Goal: Use online tool/utility: Utilize a website feature to perform a specific function

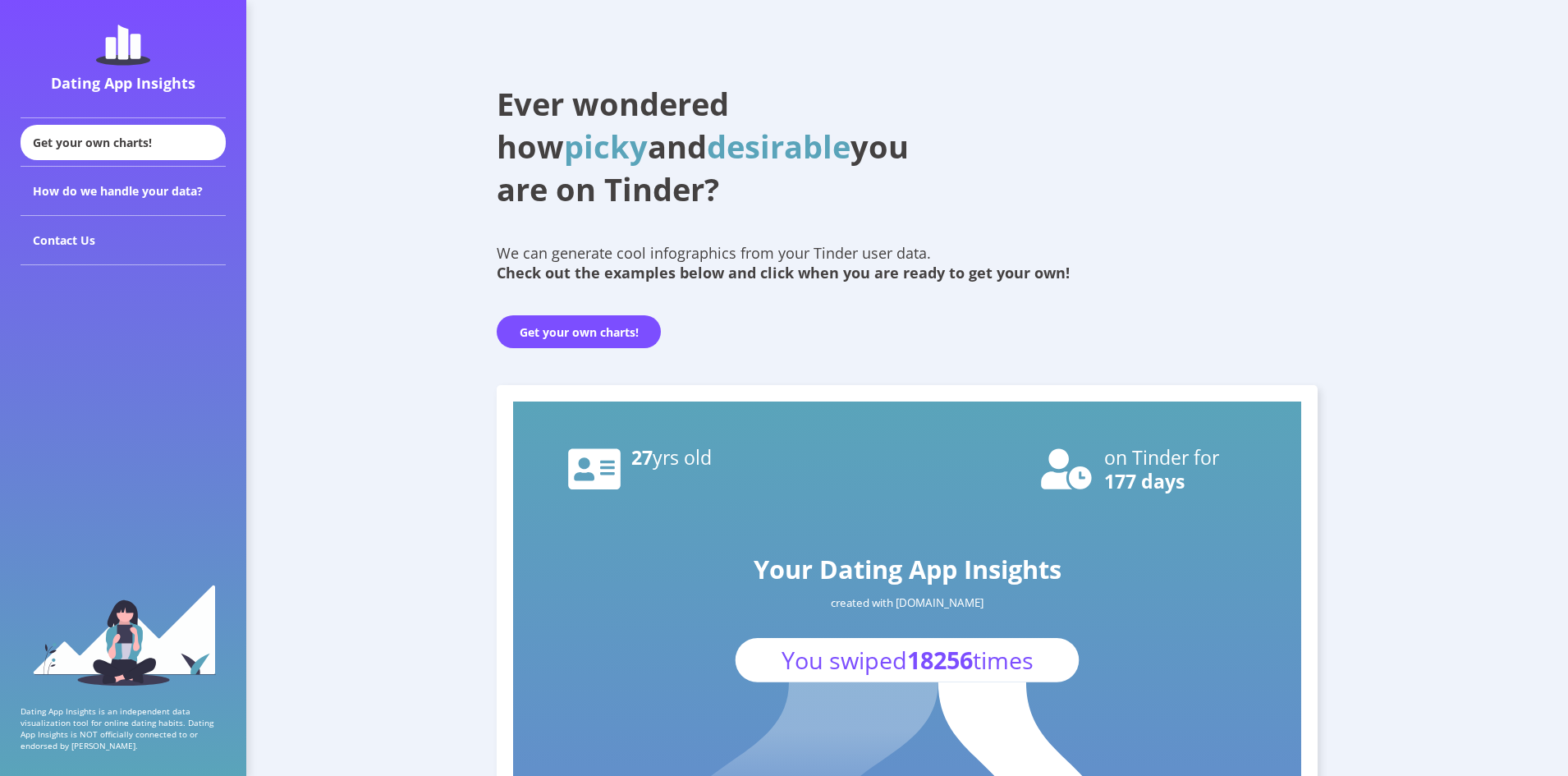
click at [600, 332] on button "Get your own charts!" at bounding box center [579, 331] width 164 height 33
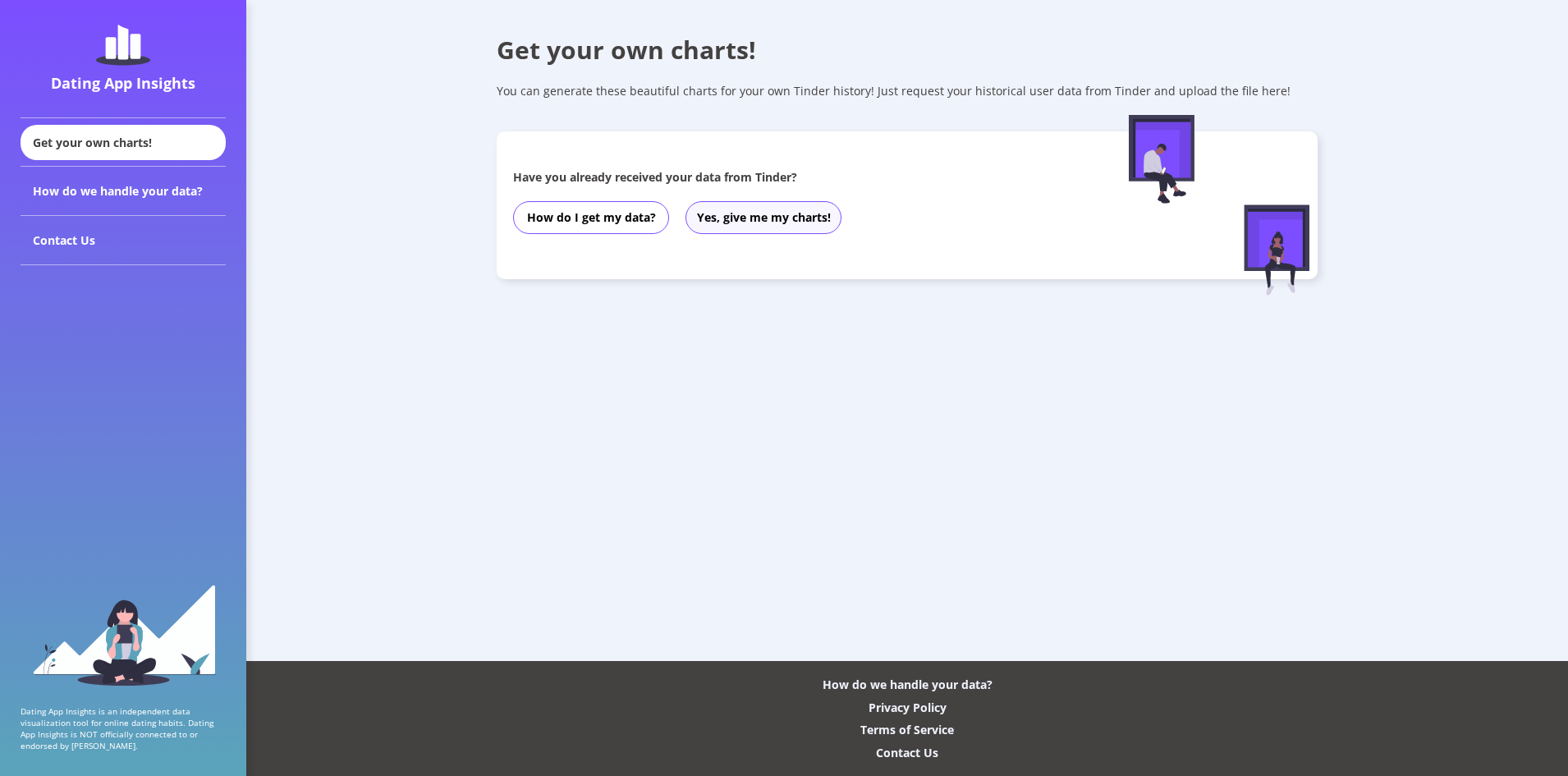
click at [820, 223] on button "Yes, give me my charts!" at bounding box center [763, 217] width 156 height 33
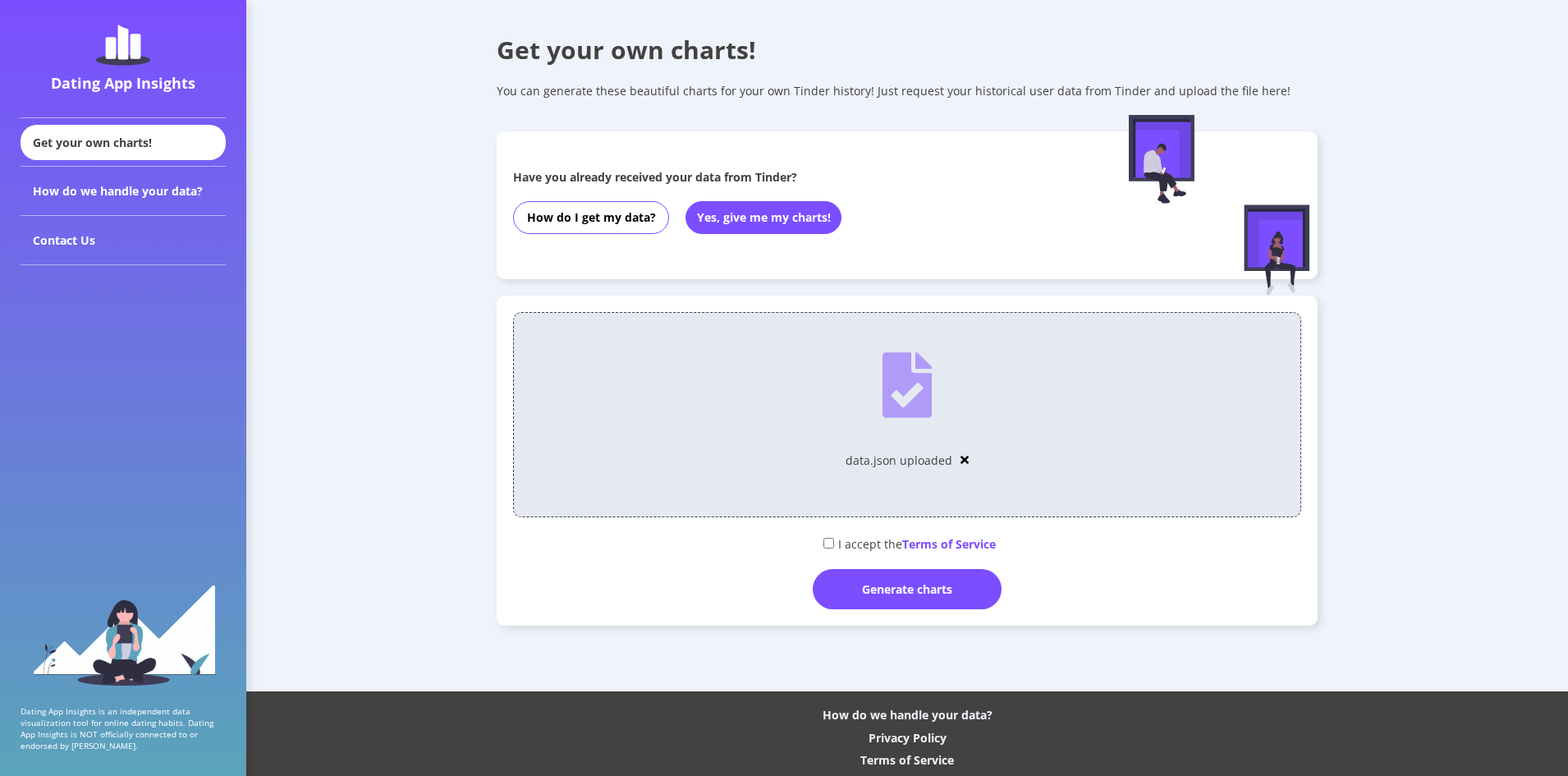
drag, startPoint x: 821, startPoint y: 544, endPoint x: 850, endPoint y: 565, distance: 35.8
click at [823, 548] on input "checkbox" at bounding box center [829, 543] width 11 height 11
checkbox input "true"
click at [881, 592] on div "Generate charts" at bounding box center [906, 588] width 188 height 40
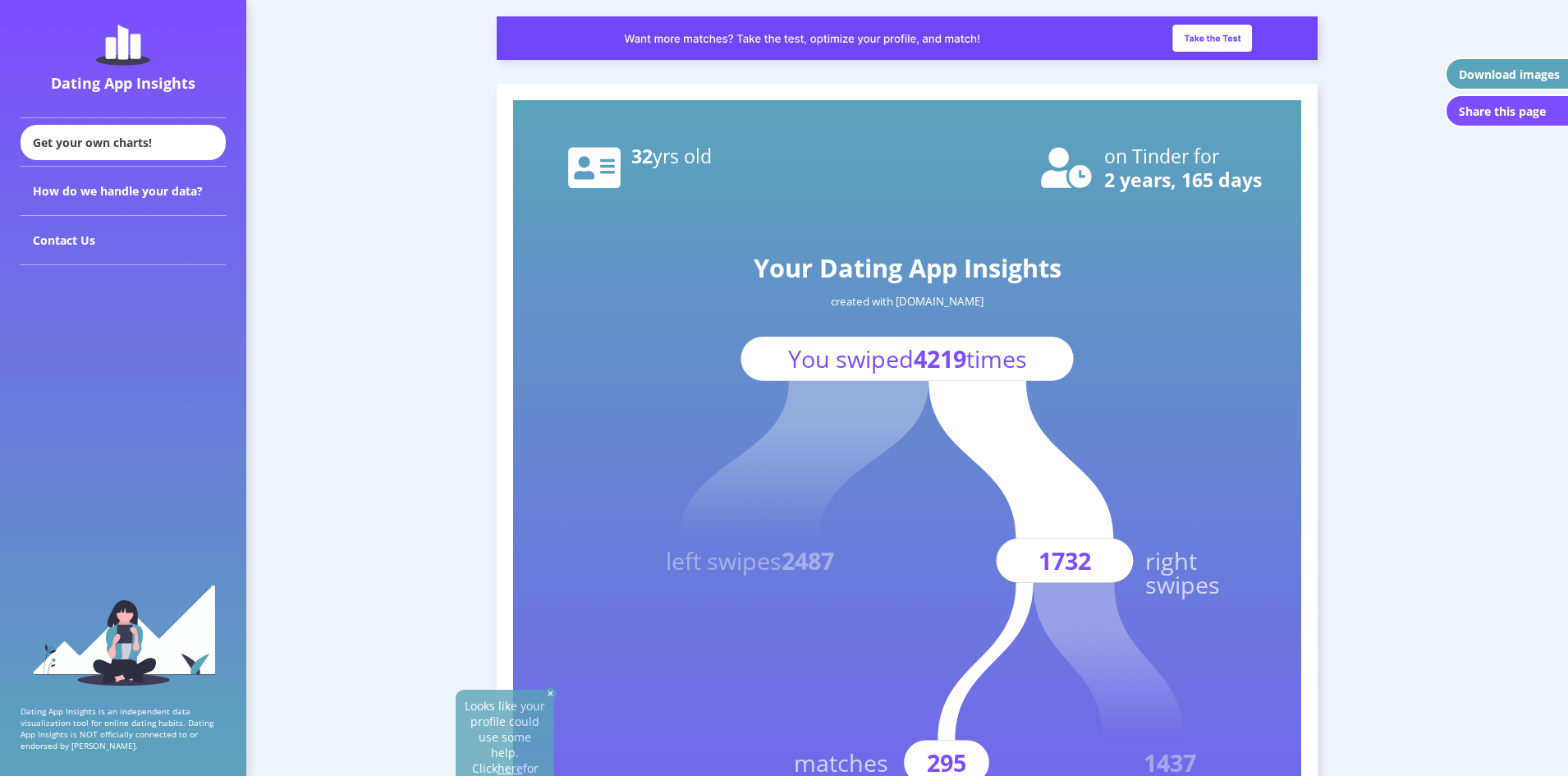
scroll to position [766, 0]
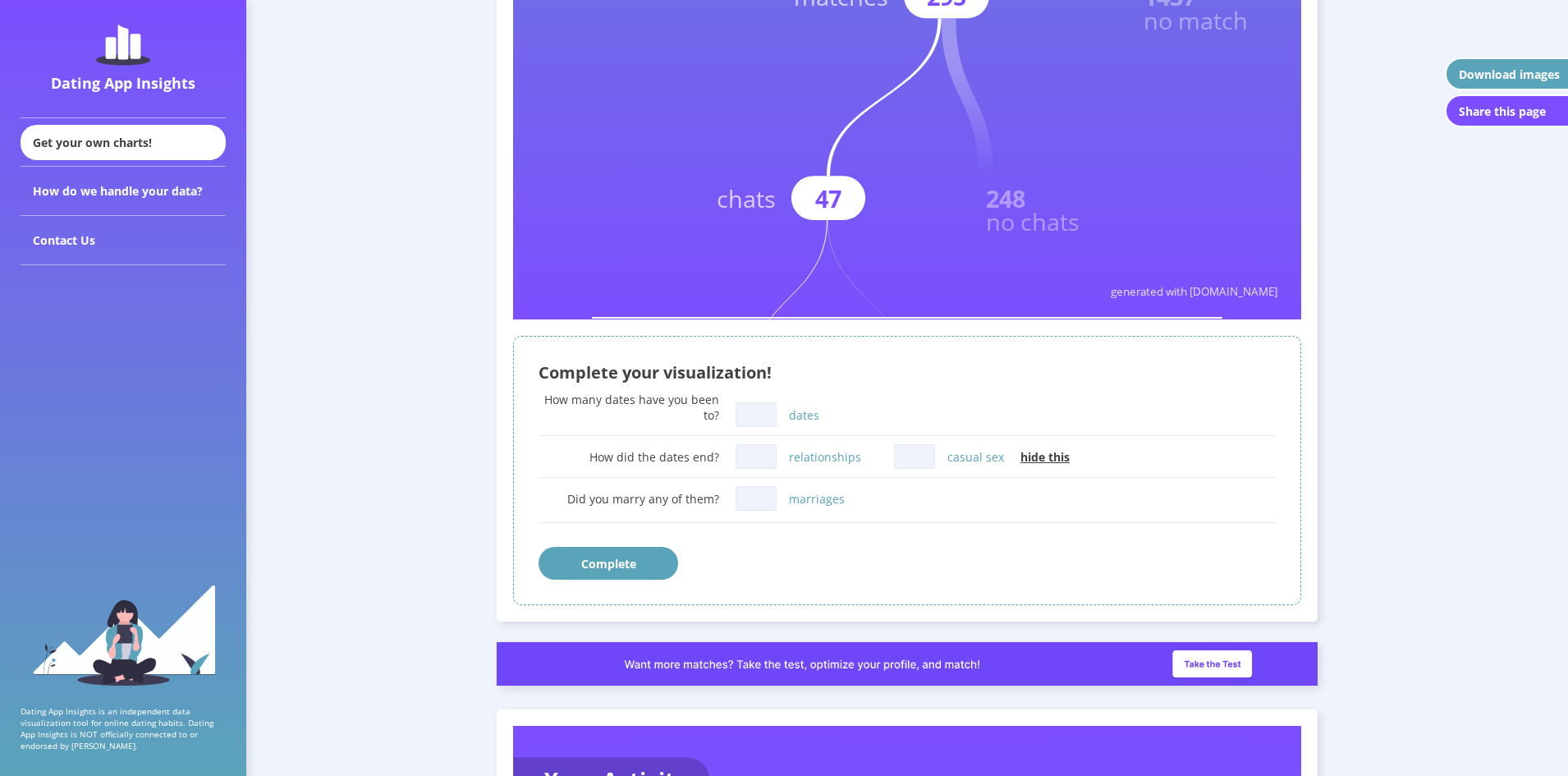
click at [749, 417] on input "dates" at bounding box center [756, 415] width 41 height 25
type input "3"
click at [753, 465] on input "relationships" at bounding box center [756, 457] width 41 height 25
type input "1"
click at [930, 449] on input "casual sex" at bounding box center [914, 457] width 41 height 25
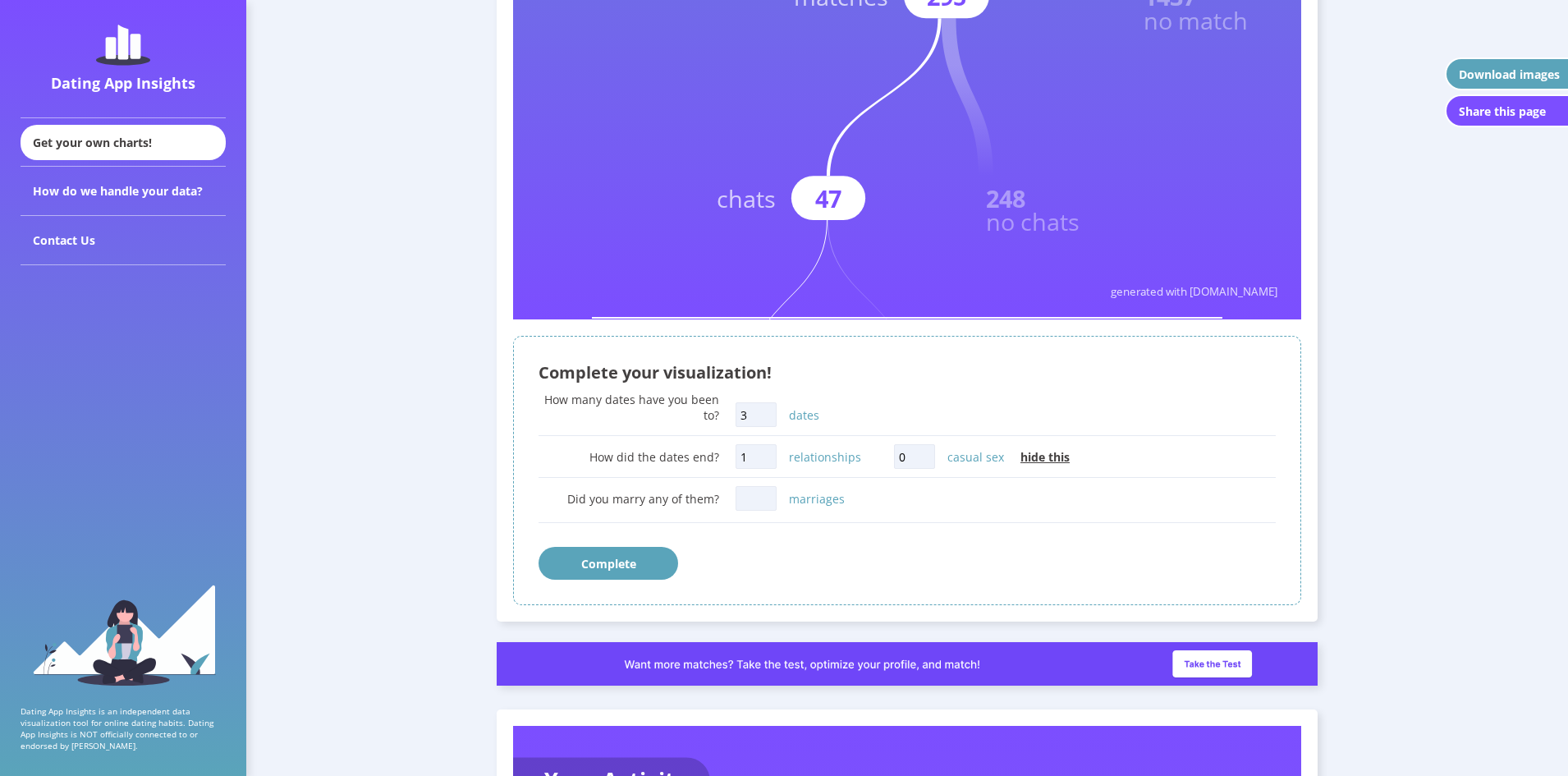
type input "0"
click at [749, 504] on input "marriages" at bounding box center [756, 498] width 41 height 25
type input "0"
click at [600, 566] on button "Complete" at bounding box center [608, 563] width 140 height 33
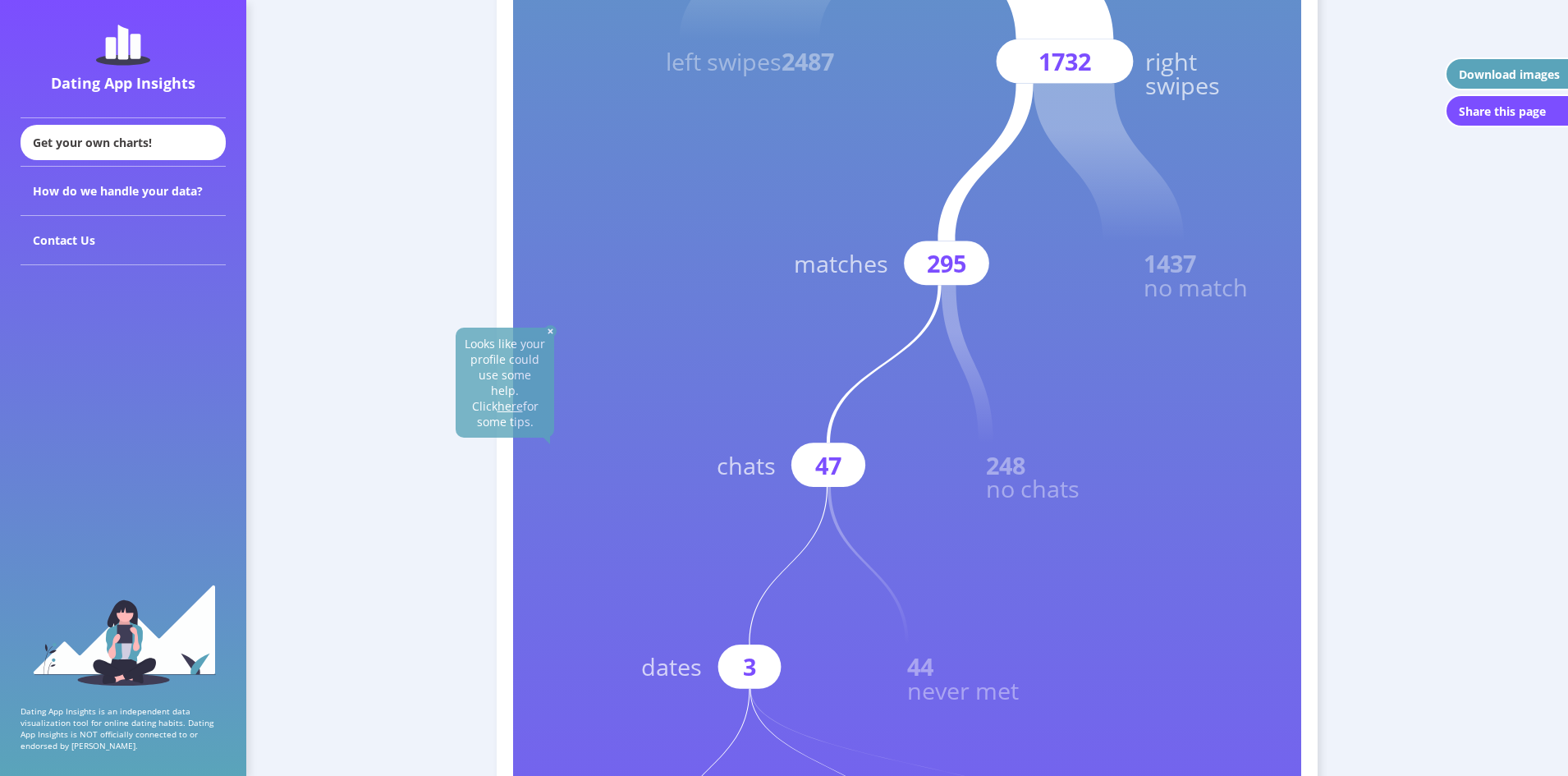
scroll to position [548, 0]
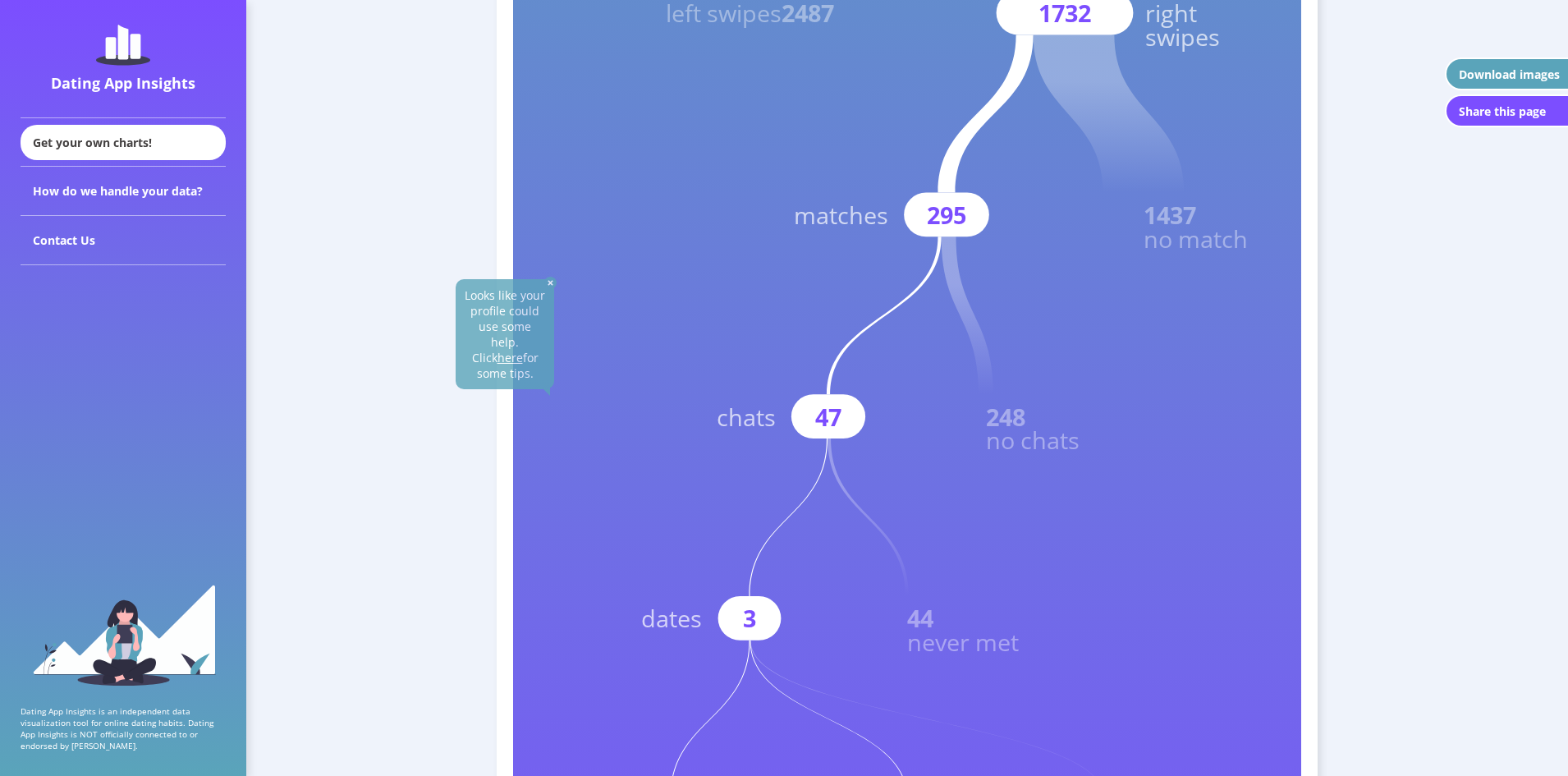
click at [548, 281] on img at bounding box center [550, 283] width 12 height 12
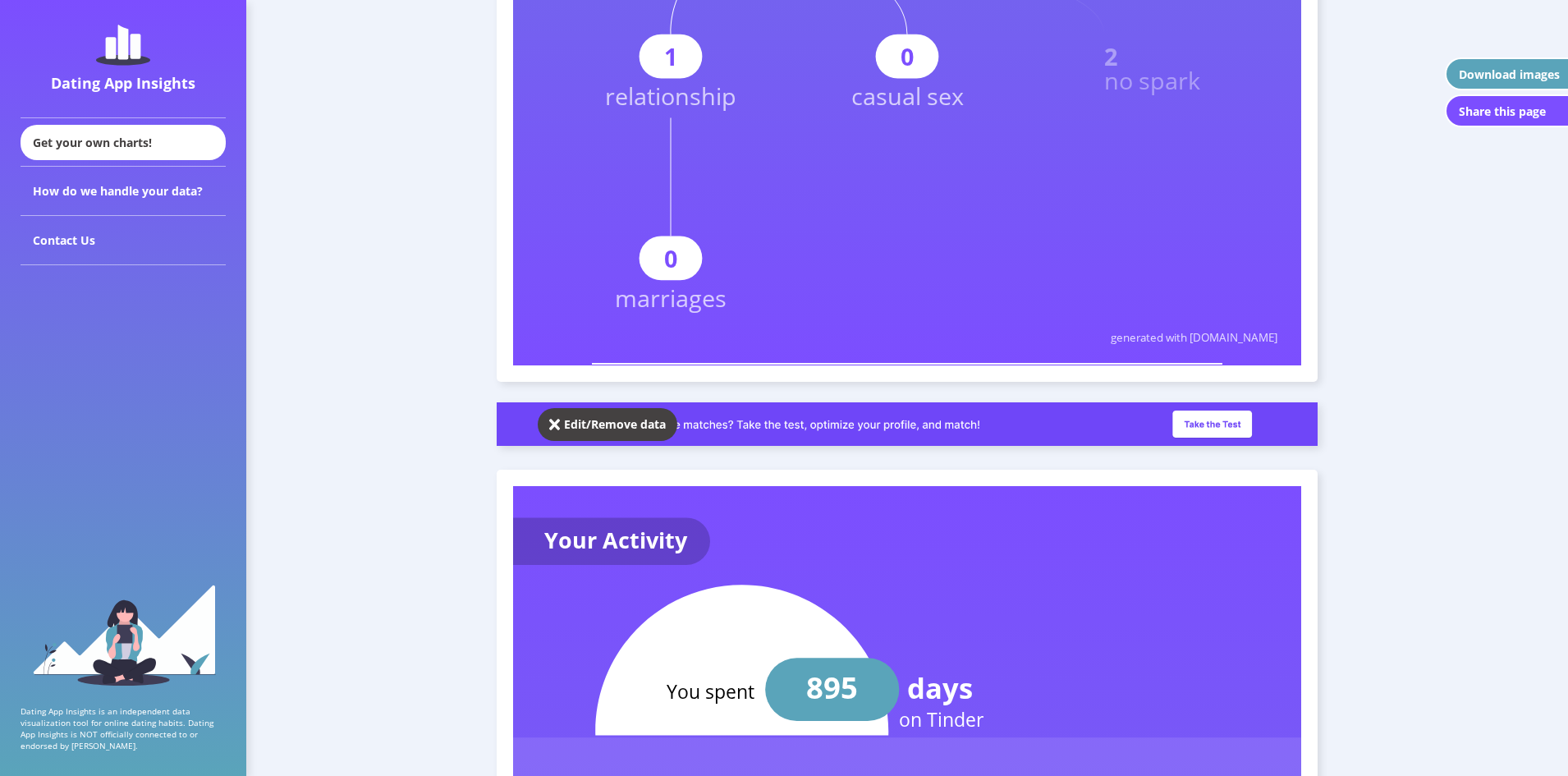
scroll to position [1314, 0]
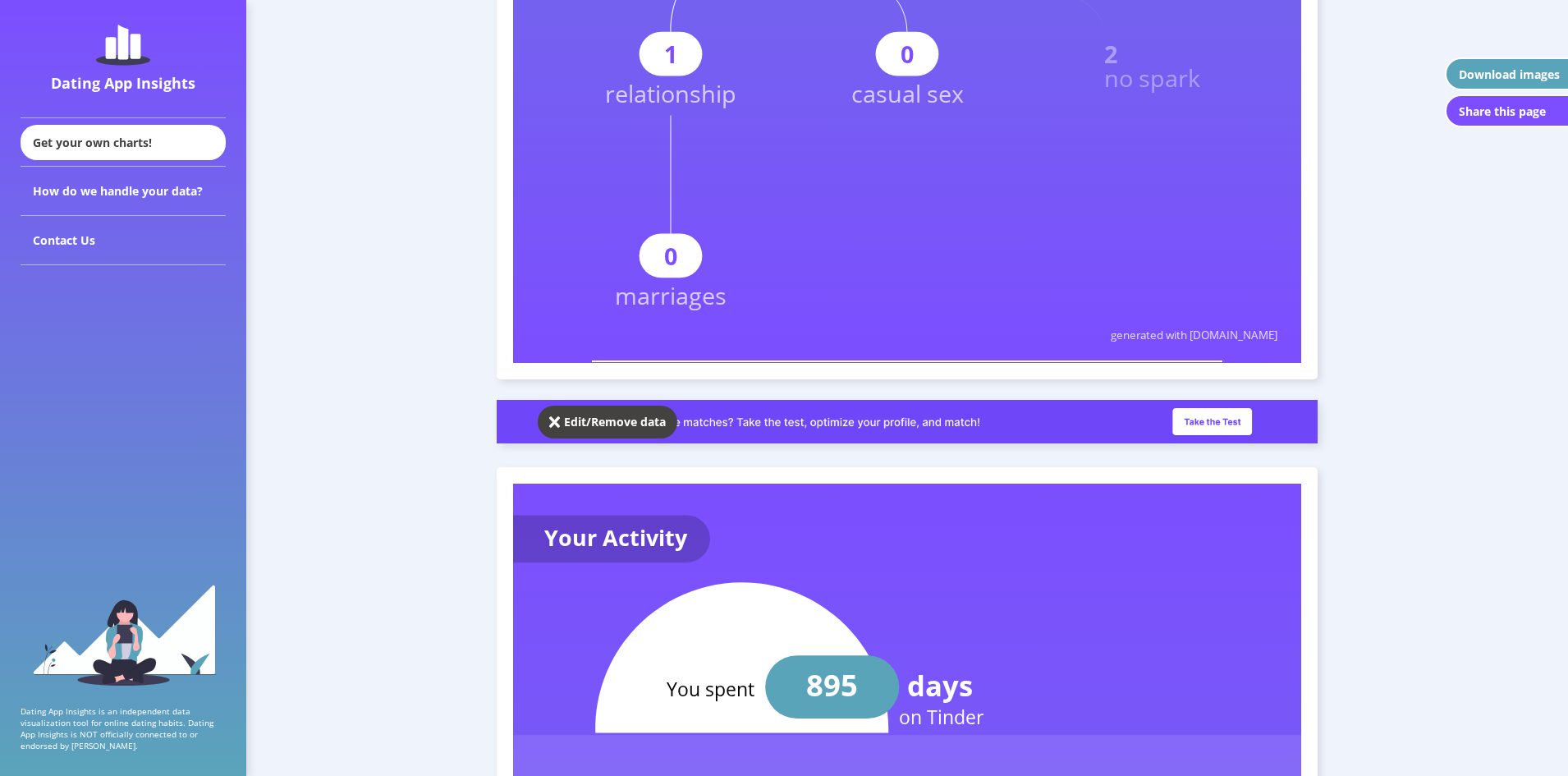
click at [554, 421] on img at bounding box center [555, 422] width 11 height 17
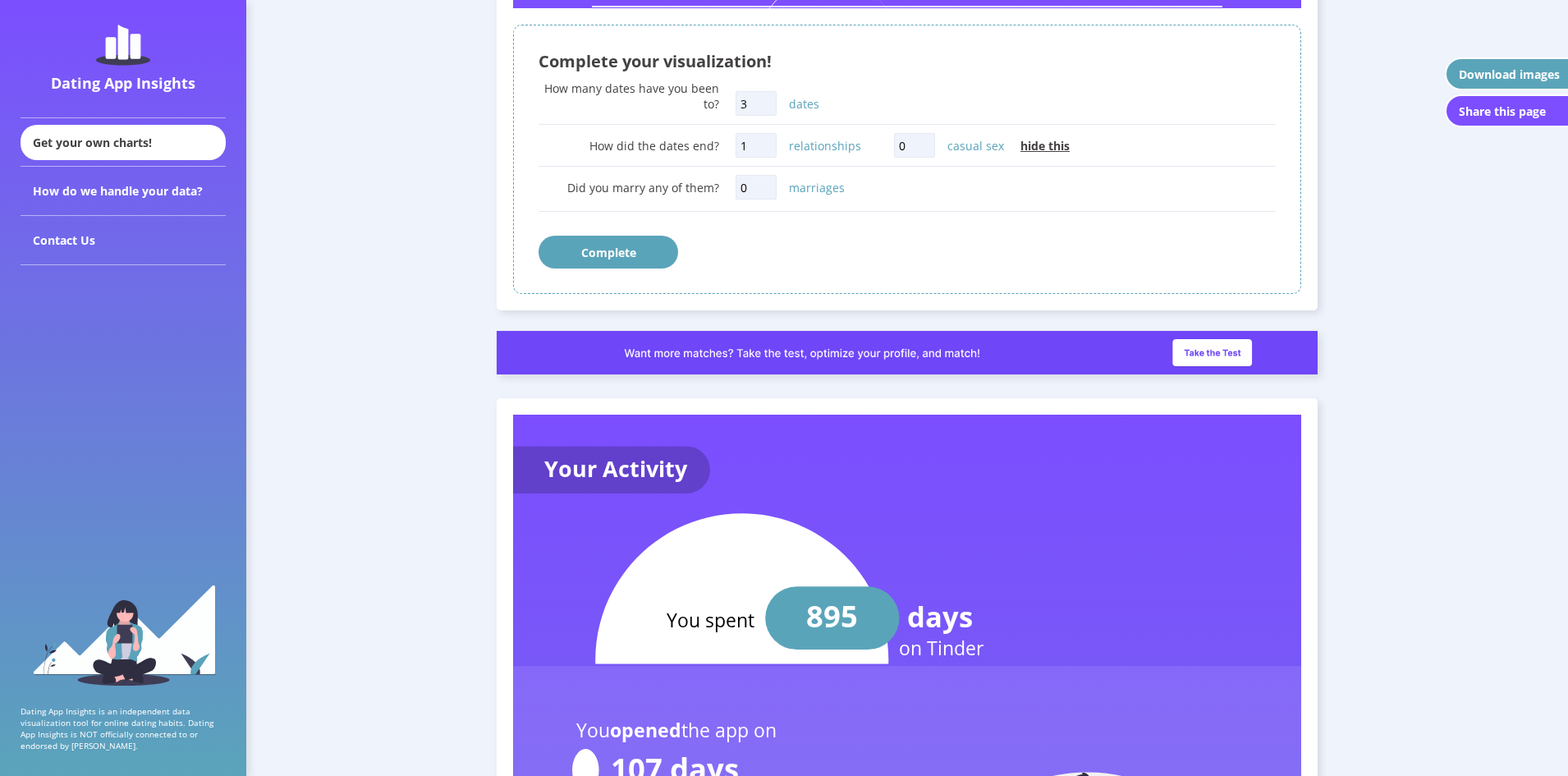
scroll to position [986, 0]
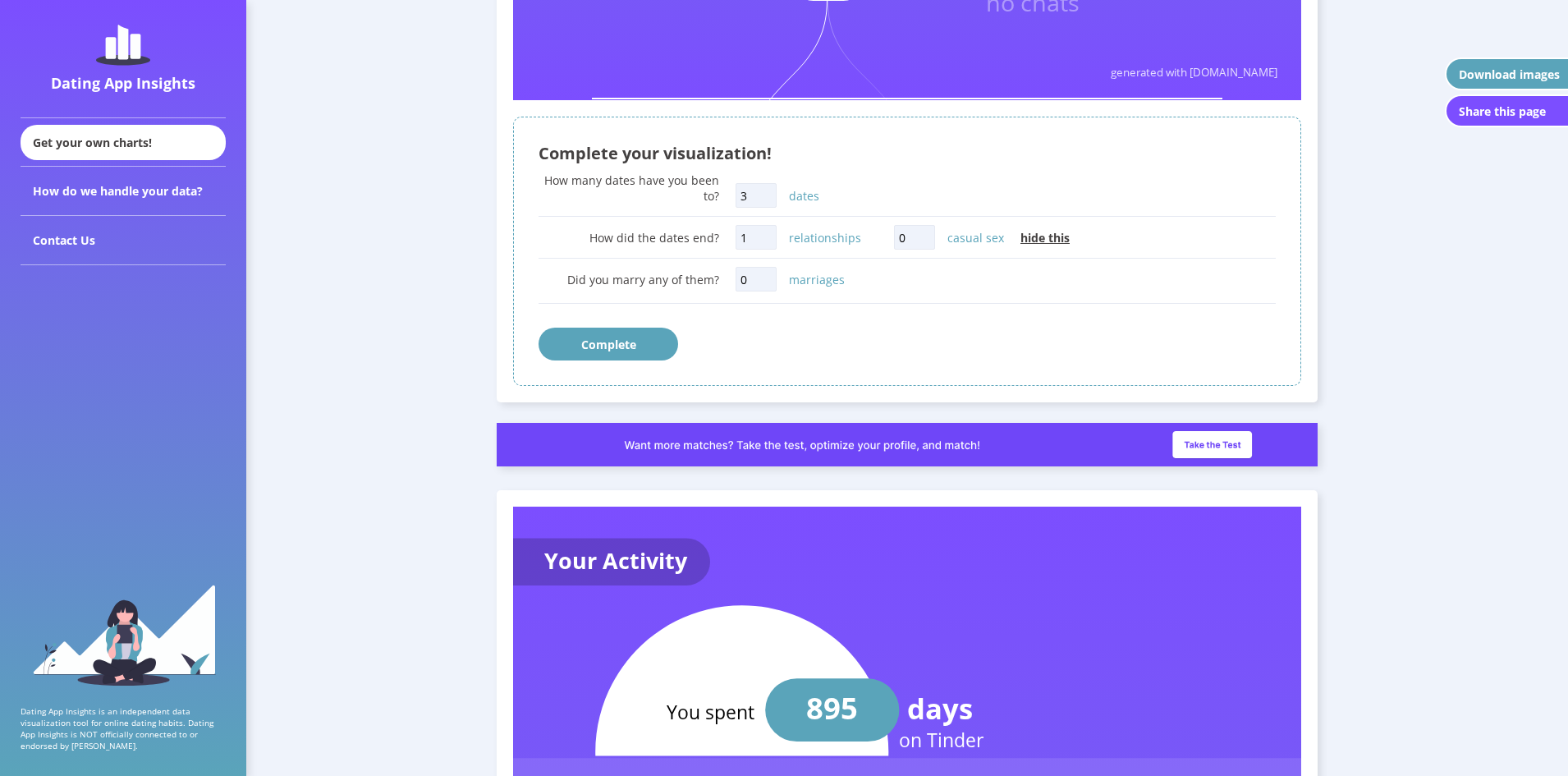
click at [595, 351] on button "Complete" at bounding box center [608, 343] width 140 height 33
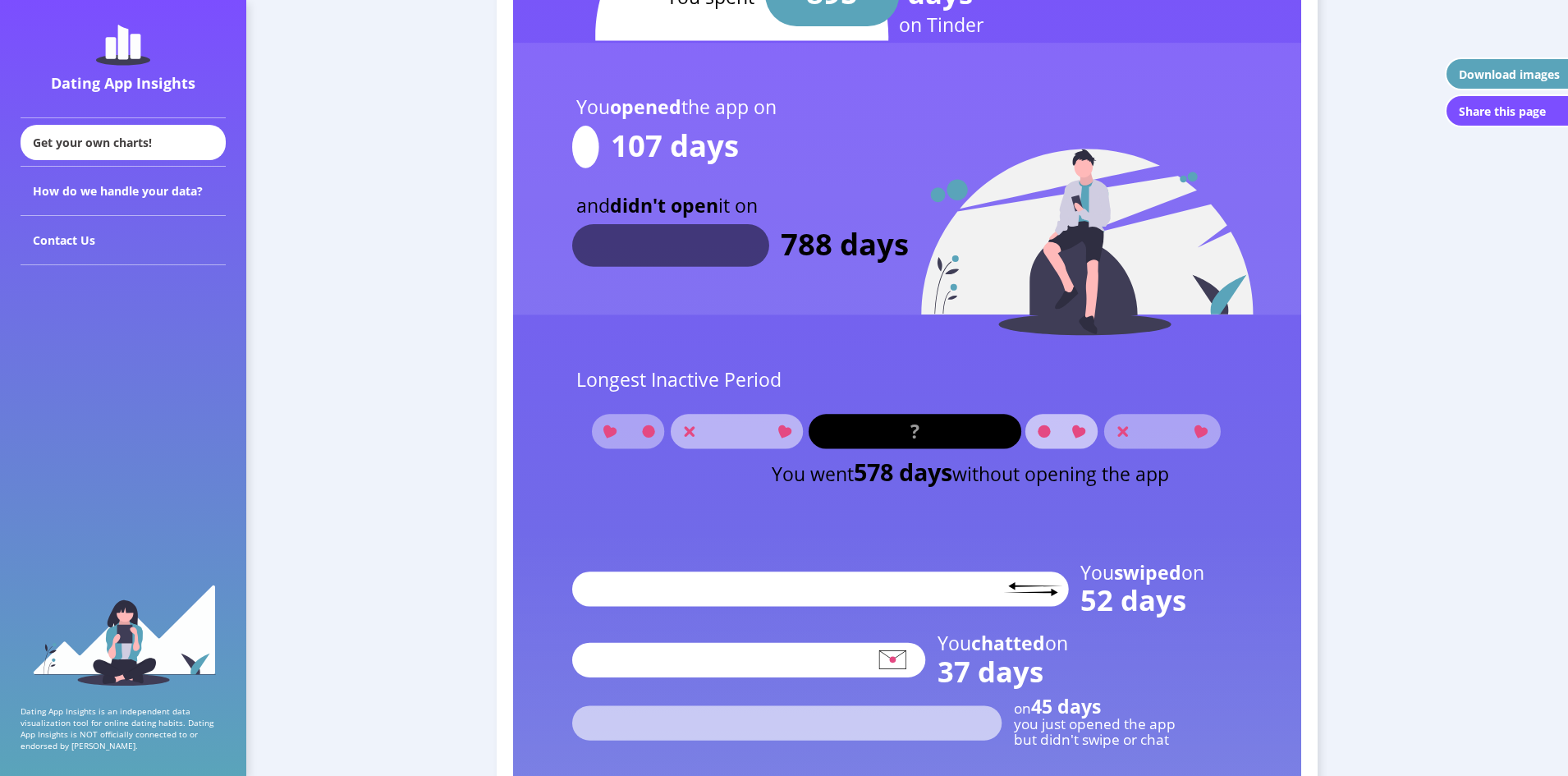
scroll to position [2119, 0]
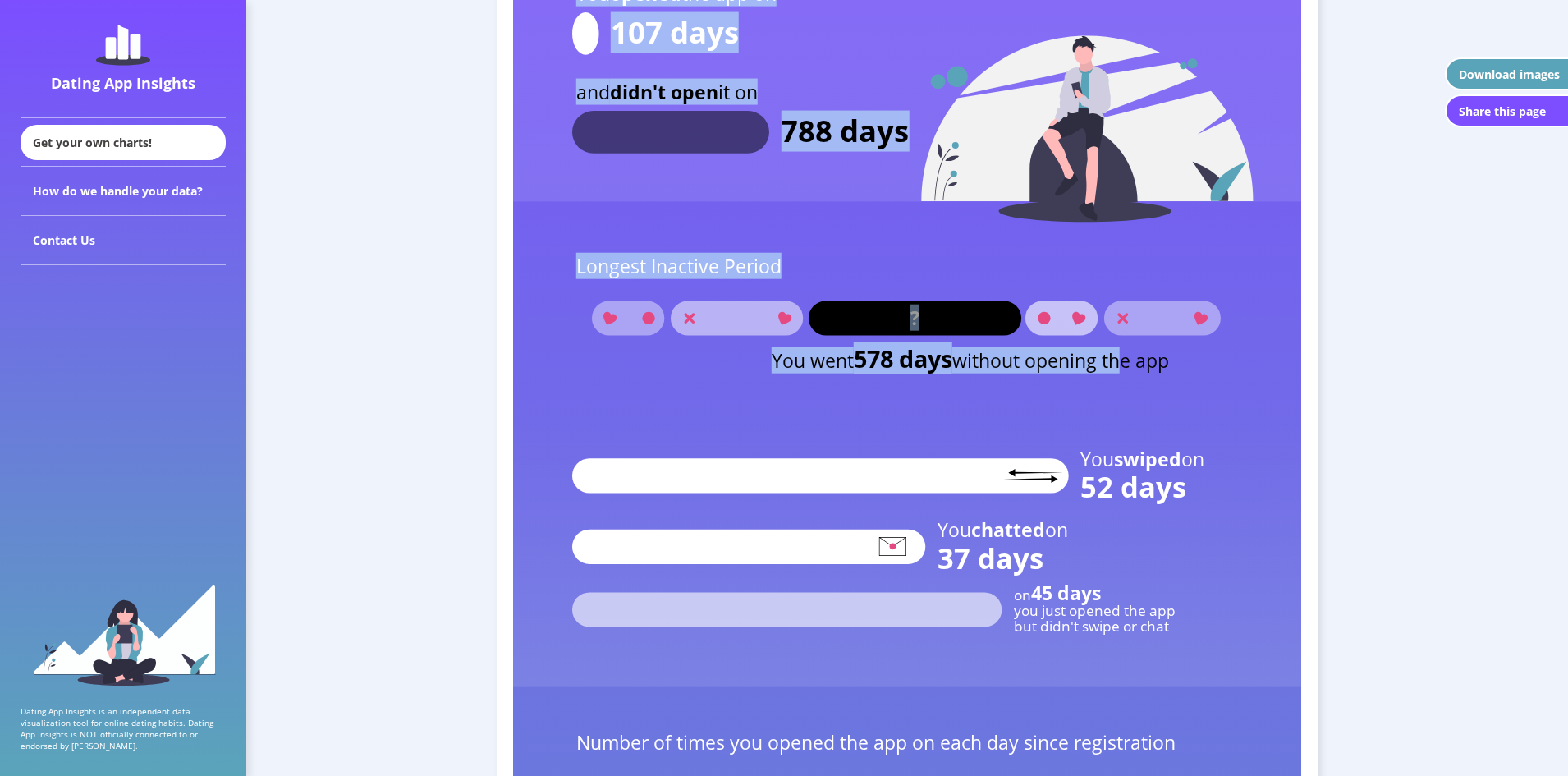
drag, startPoint x: 740, startPoint y: 364, endPoint x: 1133, endPoint y: 357, distance: 393.1
click at [1131, 357] on tspan "without opening the app" at bounding box center [1060, 361] width 217 height 27
click at [736, 319] on rect at bounding box center [736, 318] width 132 height 35
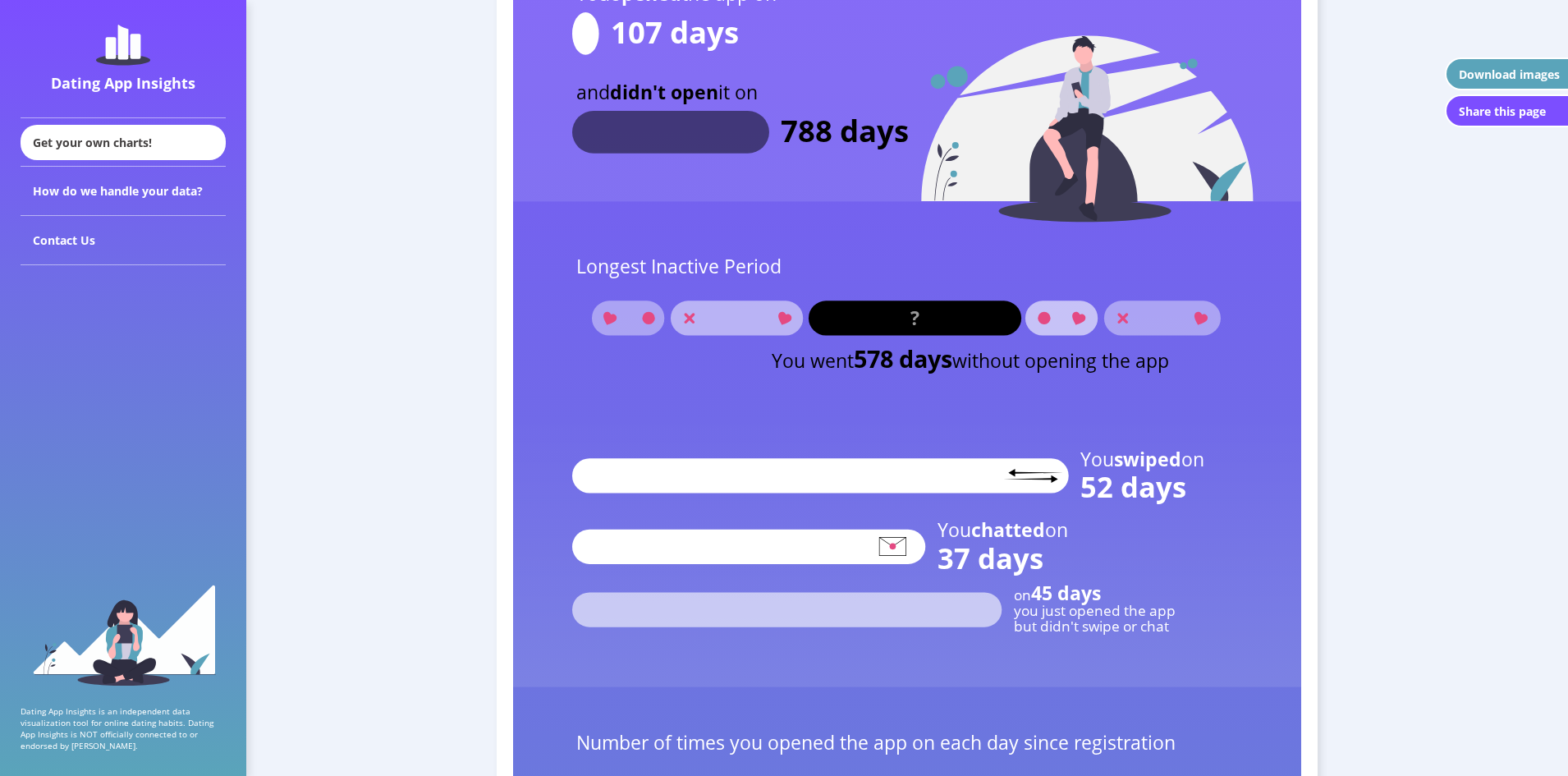
scroll to position [2230, 0]
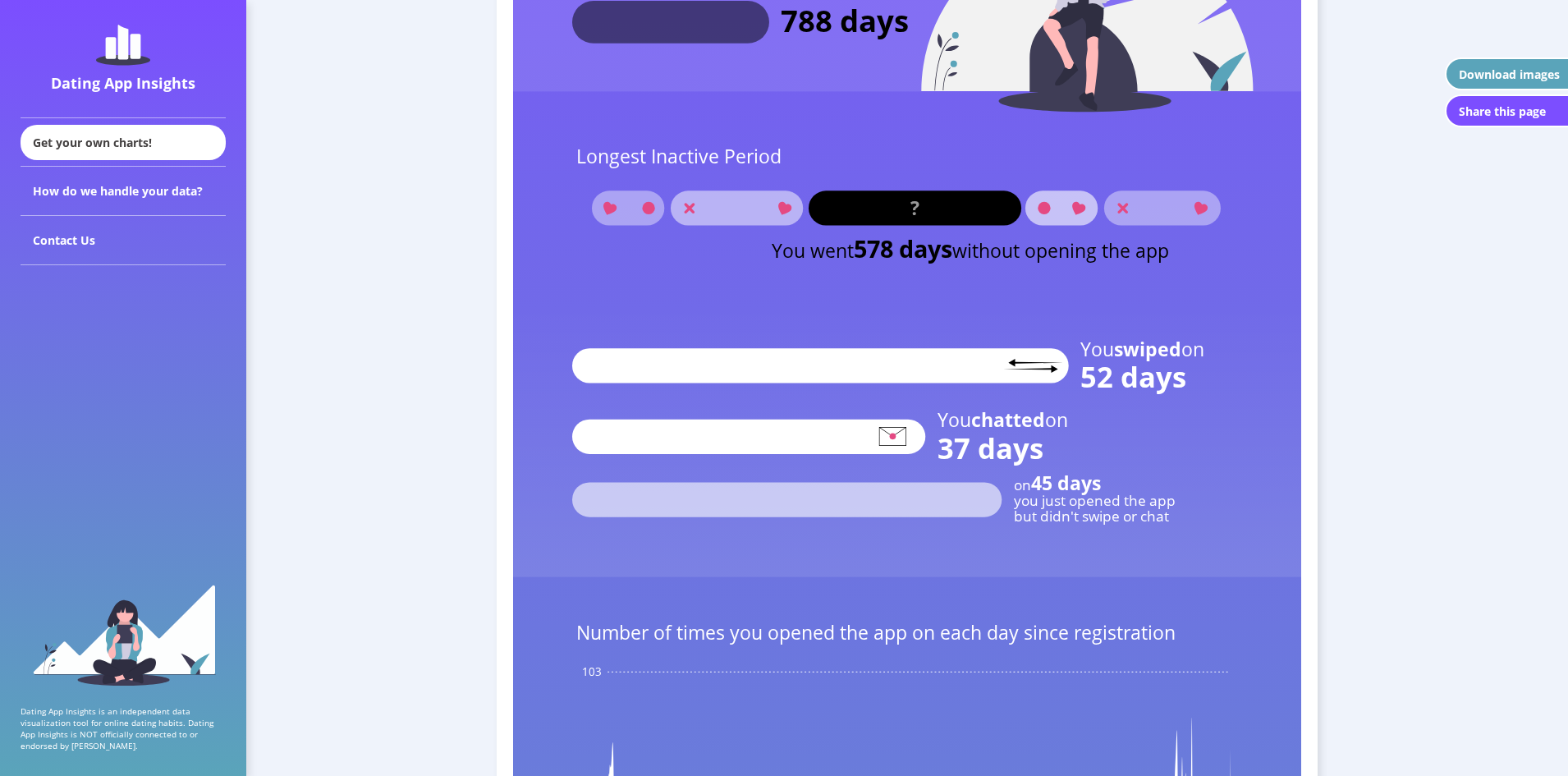
click at [1044, 495] on text "you just opened the app" at bounding box center [1094, 500] width 162 height 19
drag, startPoint x: 1053, startPoint y: 497, endPoint x: 1155, endPoint y: 524, distance: 105.5
click at [1155, 524] on g "on 45 days you just opened the app but didn't swipe or chat" at bounding box center [874, 497] width 603 height 56
click at [1155, 524] on text "but didn't swipe or chat" at bounding box center [1090, 516] width 155 height 19
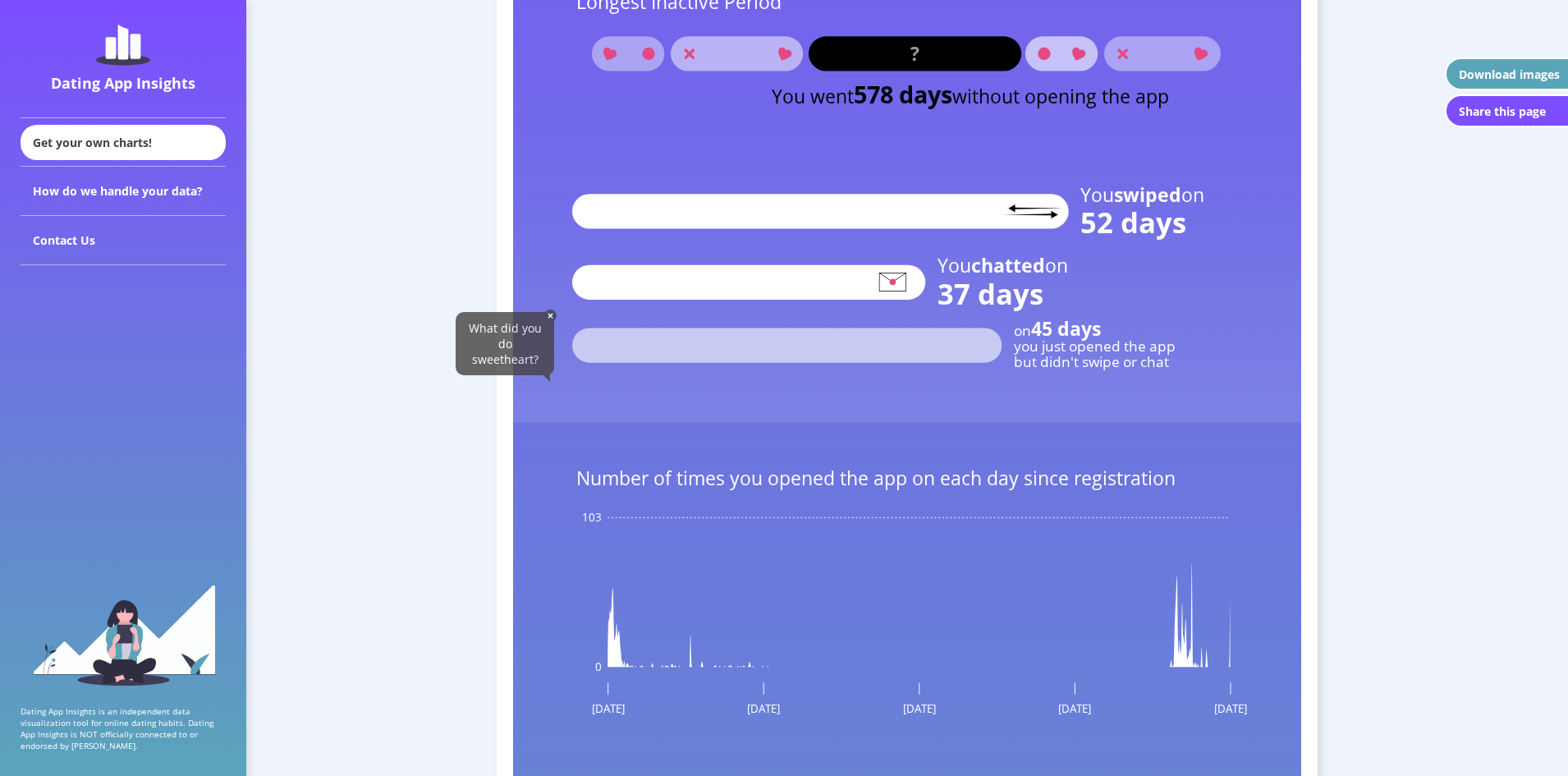
scroll to position [2558, 0]
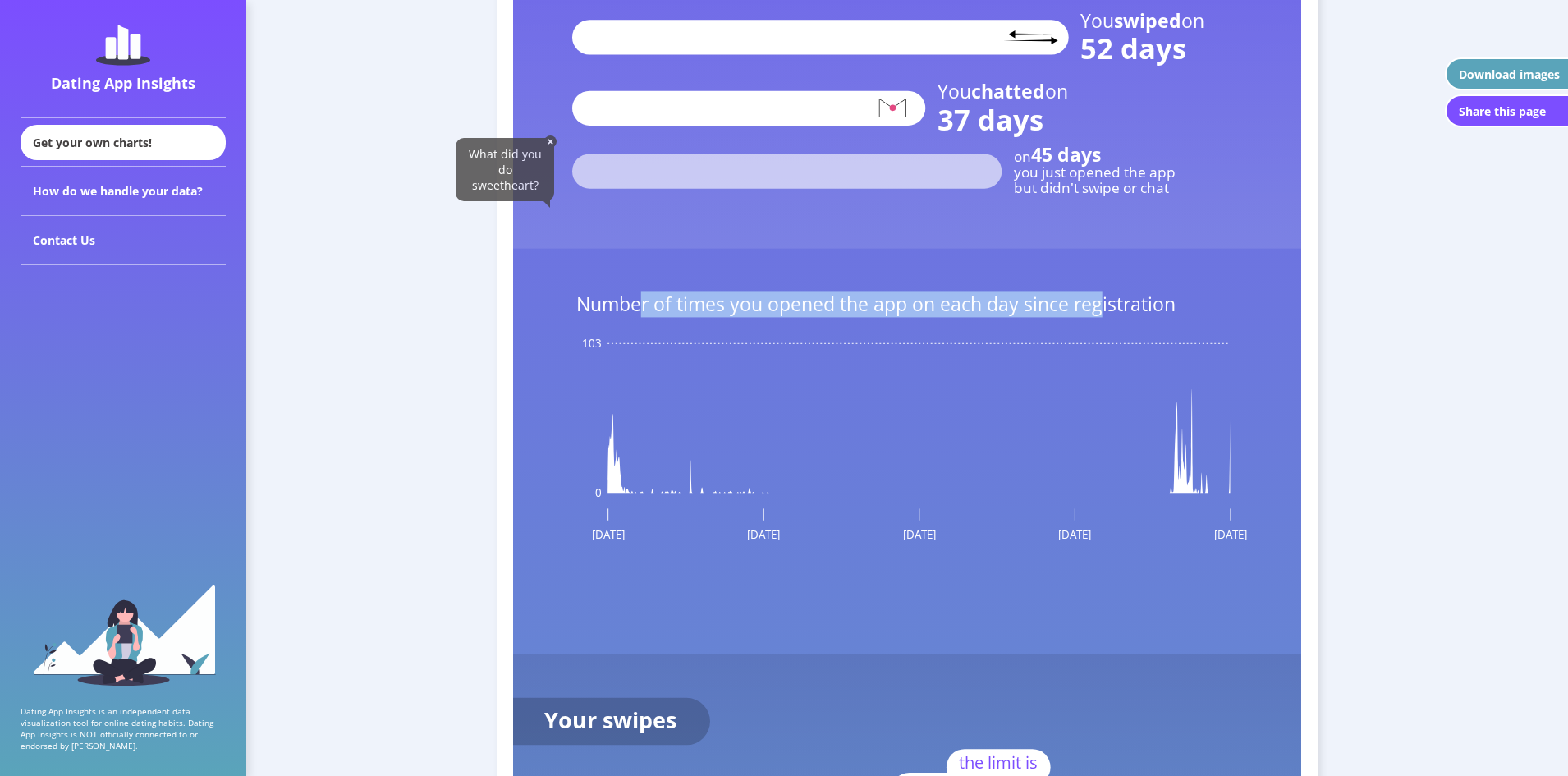
drag, startPoint x: 753, startPoint y: 304, endPoint x: 1099, endPoint y: 316, distance: 346.2
click at [1099, 316] on text "Number of times you opened the app on each day since registration" at bounding box center [876, 304] width 600 height 27
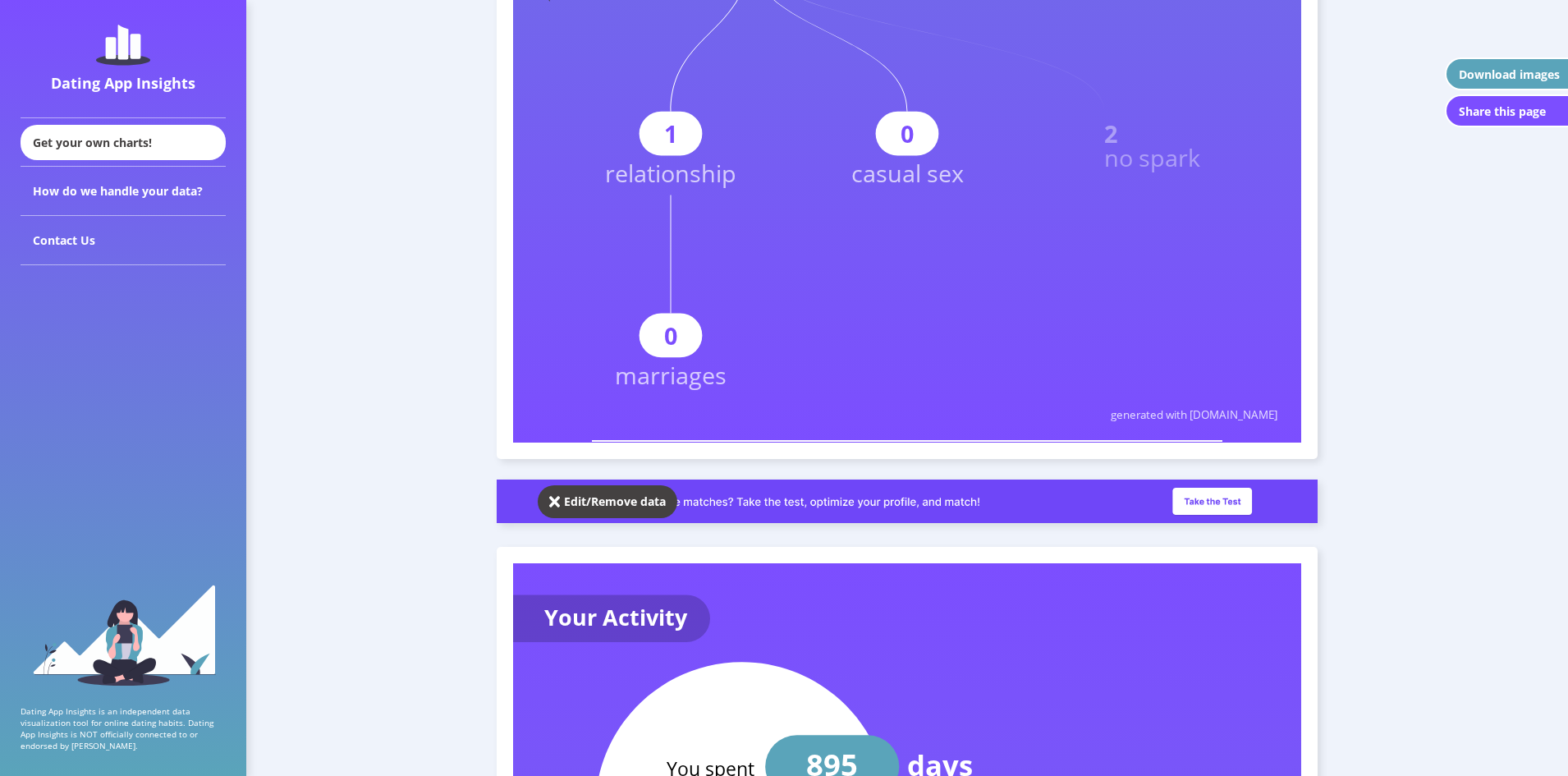
scroll to position [0, 0]
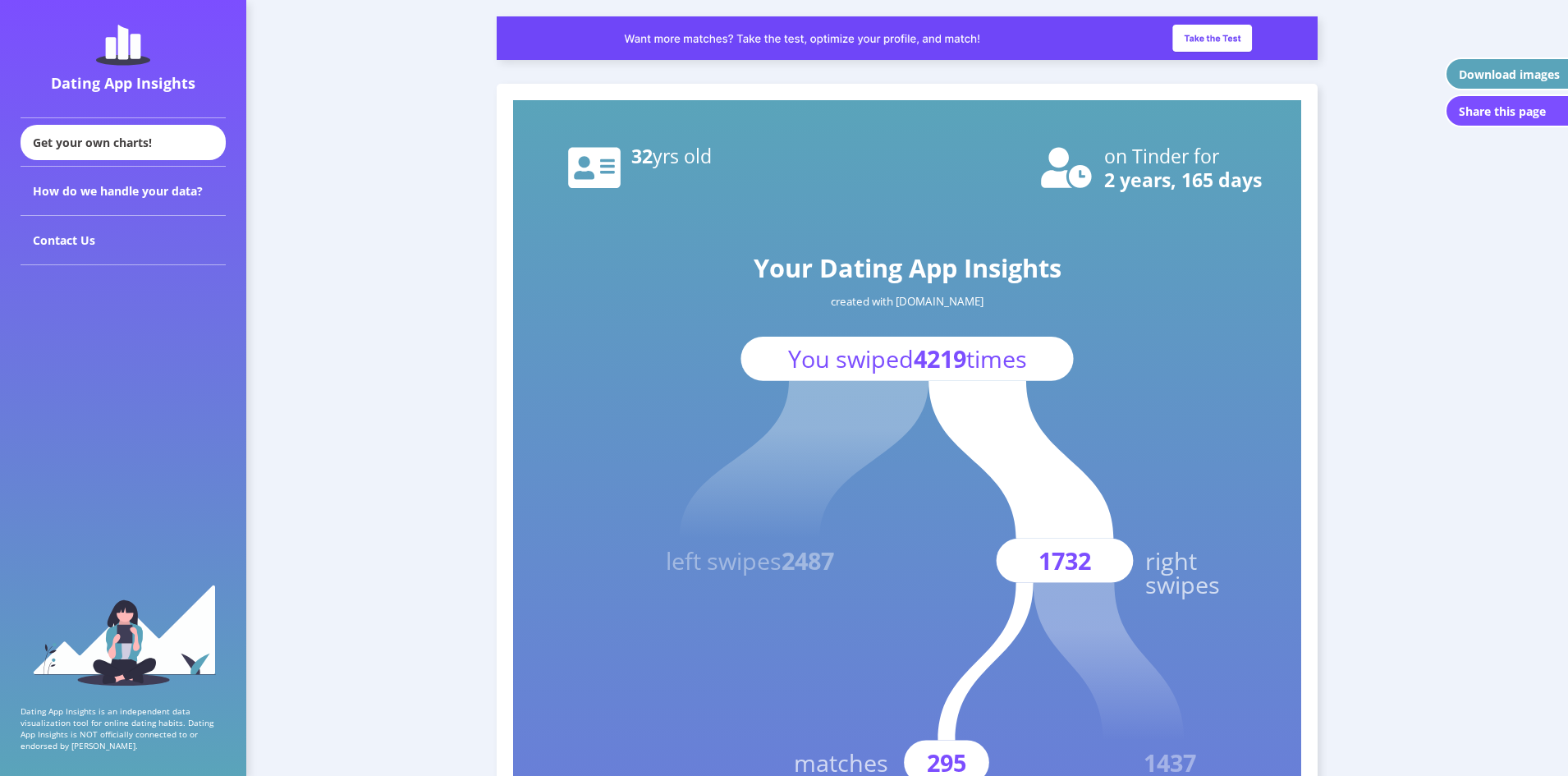
drag, startPoint x: 400, startPoint y: 484, endPoint x: 367, endPoint y: 286, distance: 200.7
drag, startPoint x: 378, startPoint y: 463, endPoint x: 421, endPoint y: 305, distance: 163.7
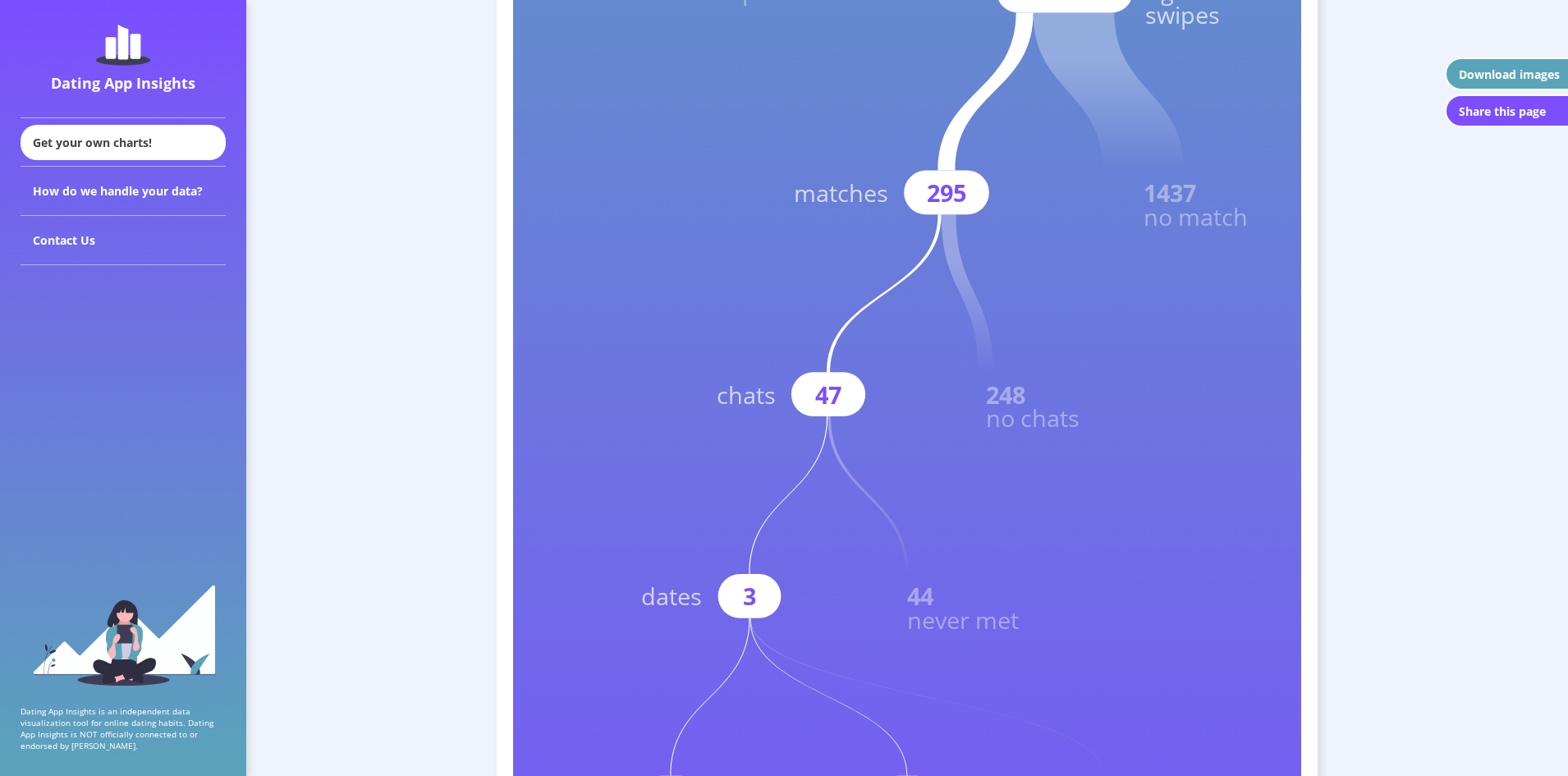
drag, startPoint x: 380, startPoint y: 289, endPoint x: 383, endPoint y: 327, distance: 38.1
